Goal: Information Seeking & Learning: Learn about a topic

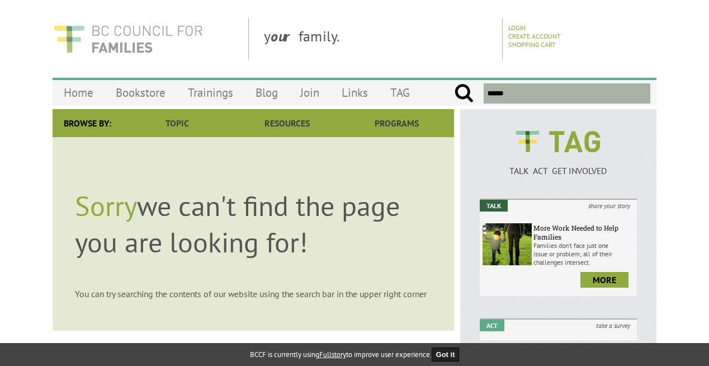
click at [132, 43] on img at bounding box center [128, 39] width 151 height 42
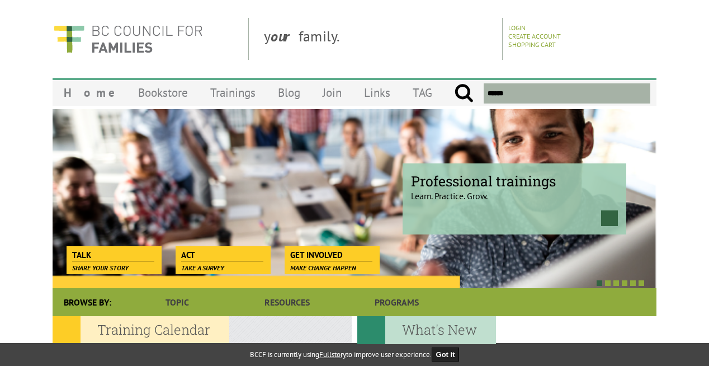
click at [518, 89] on input "text" at bounding box center [567, 93] width 167 height 20
click at [454, 83] on input "submit" at bounding box center [464, 93] width 20 height 20
type input "**********"
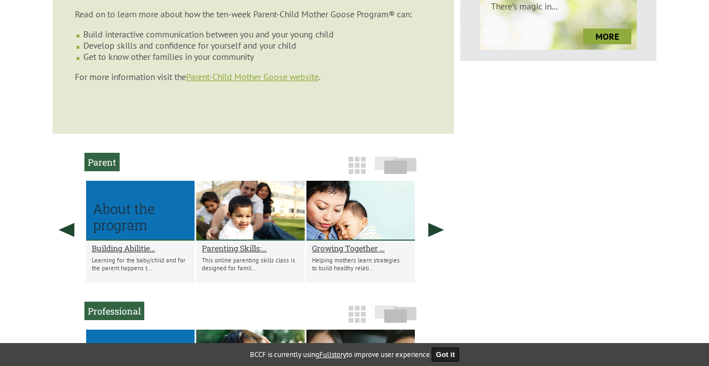
scroll to position [438, 0]
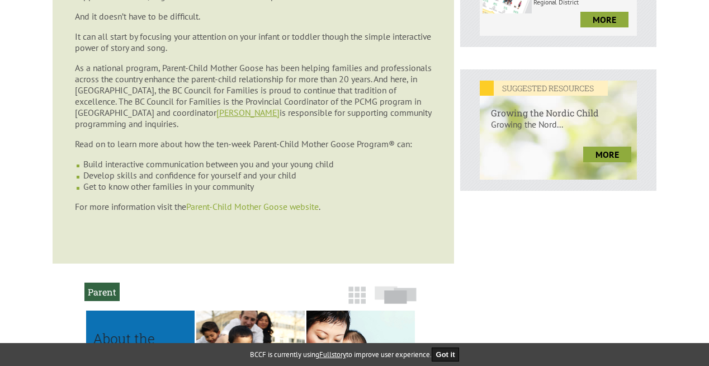
click at [219, 201] on link "Parent-Child Mother Goose website" at bounding box center [252, 206] width 133 height 11
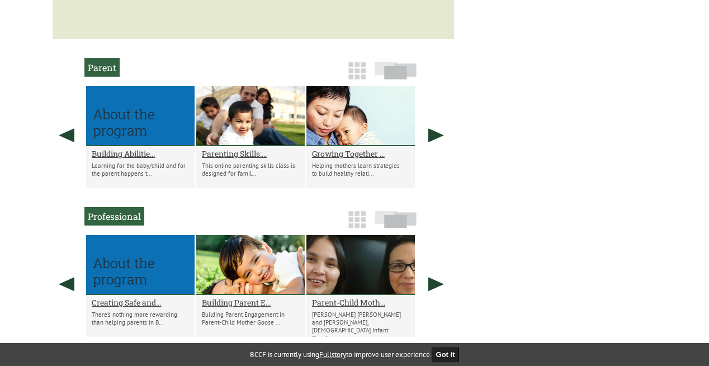
scroll to position [639, 0]
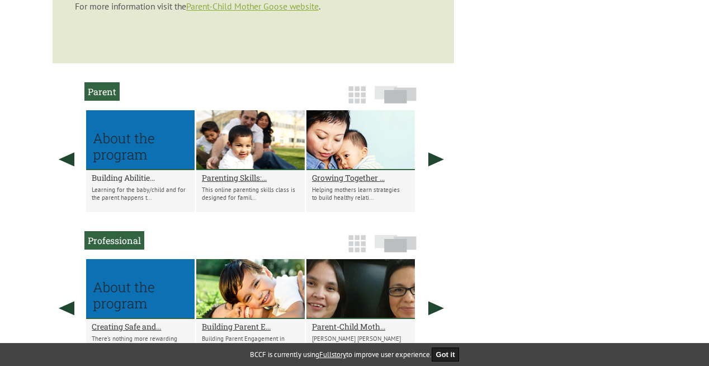
click at [130, 172] on h2 "Building Abilitie..." at bounding box center [140, 177] width 97 height 11
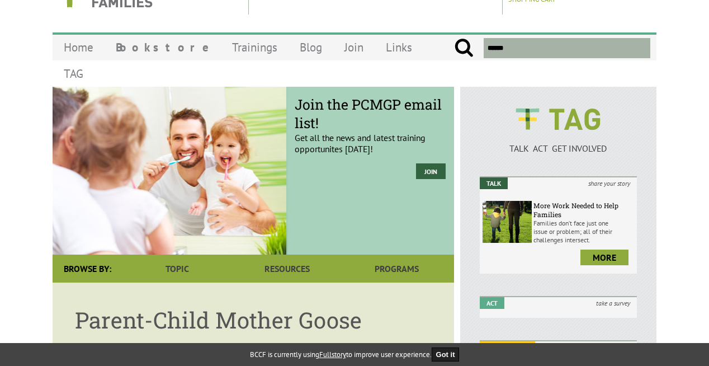
scroll to position [0, 0]
